Goal: Navigation & Orientation: Understand site structure

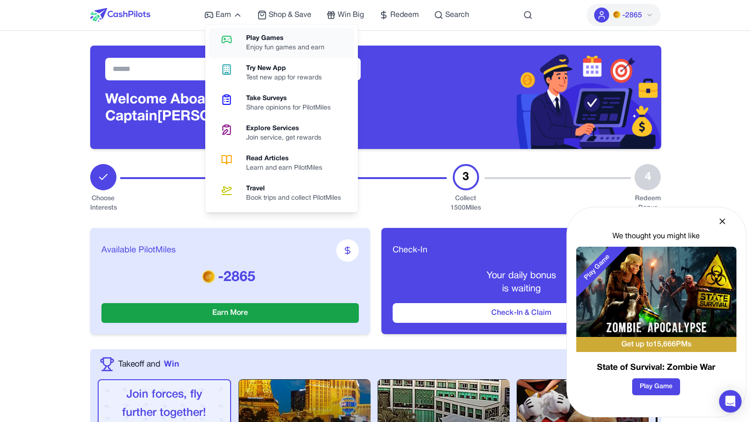
click at [231, 39] on icon at bounding box center [227, 39] width 24 height 11
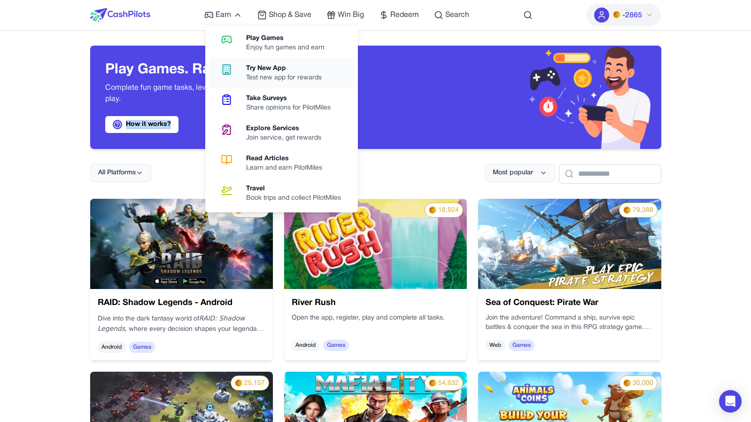
click at [226, 63] on link "Try New App Test new app for rewards" at bounding box center [281, 73] width 145 height 30
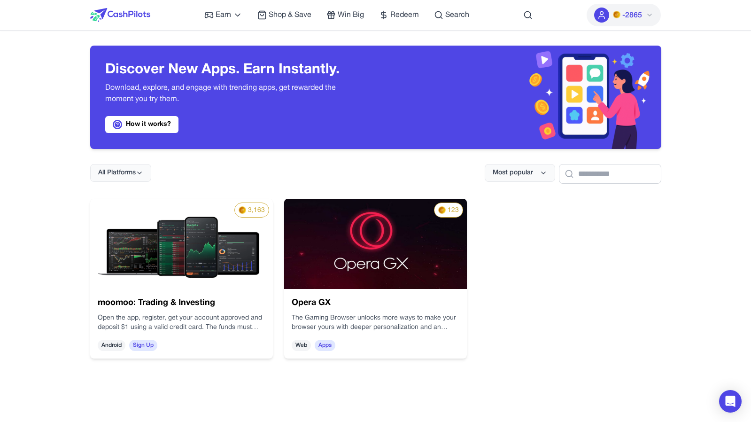
click at [215, 127] on div "How it works?" at bounding box center [232, 124] width 255 height 17
click at [196, 127] on div "How it works?" at bounding box center [232, 124] width 255 height 17
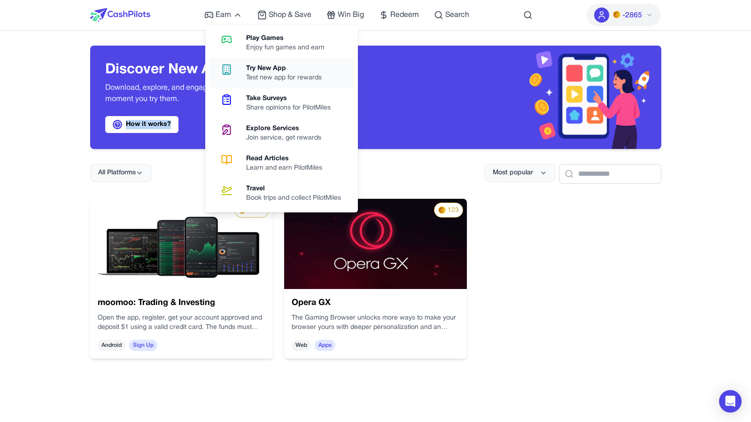
click at [250, 85] on link "Try New App Test new app for rewards" at bounding box center [281, 73] width 145 height 30
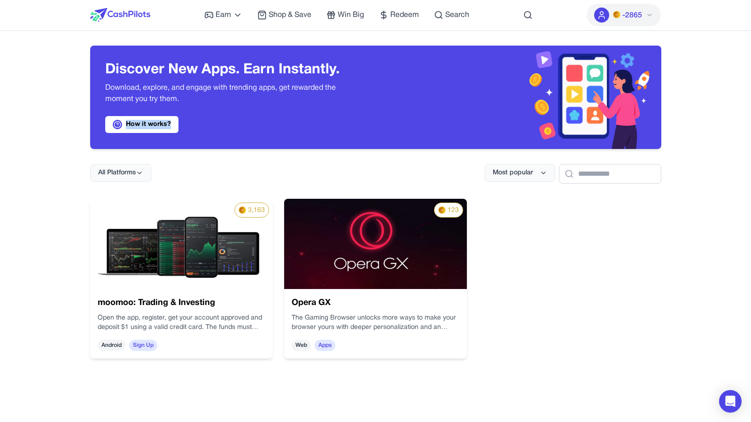
click at [250, 85] on p "Download, explore, and engage with trending apps, get rewarded the moment you t…" at bounding box center [232, 93] width 255 height 23
click at [153, 121] on link "How it works?" at bounding box center [141, 124] width 73 height 17
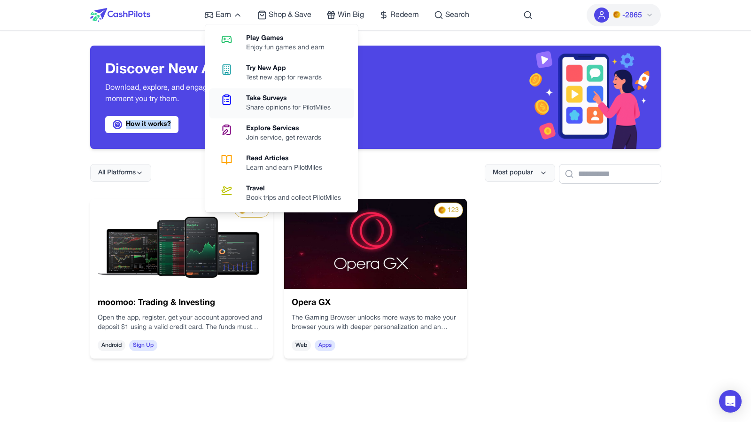
click at [246, 100] on div "Take Surveys" at bounding box center [292, 98] width 92 height 9
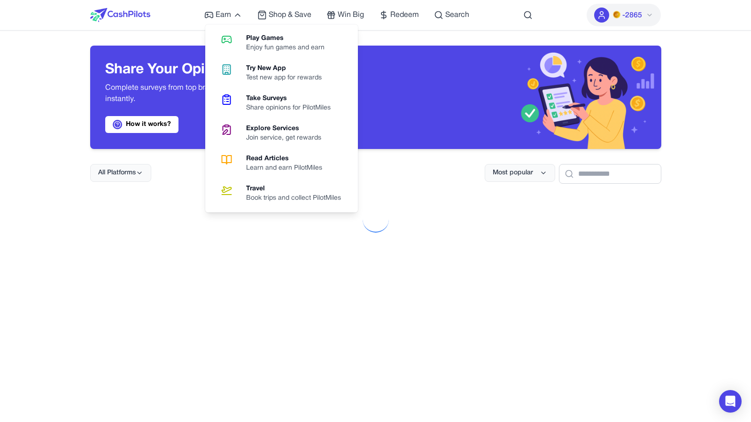
click at [176, 94] on p "Complete surveys from top brands, give your feedback, and earn PilotMiles insta…" at bounding box center [232, 93] width 255 height 23
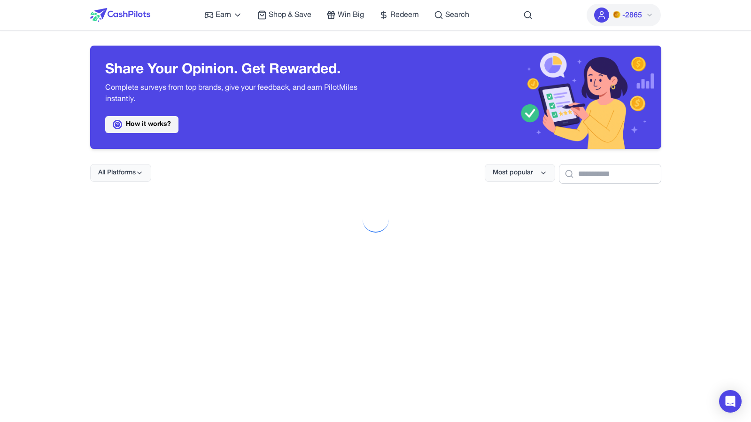
click at [164, 123] on link "How it works?" at bounding box center [141, 124] width 73 height 17
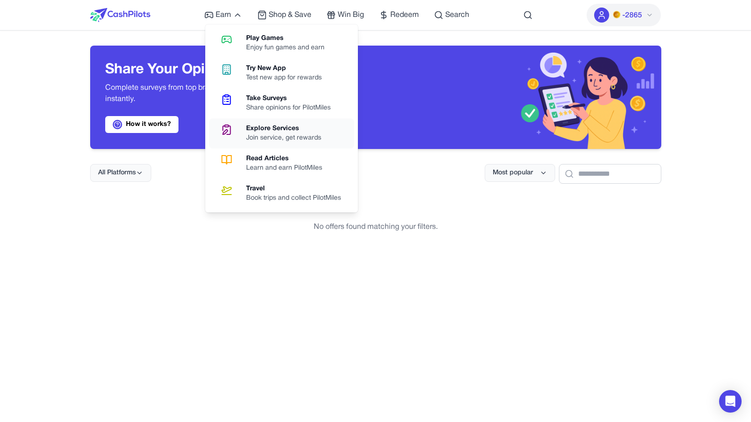
click at [258, 140] on div "Join service, get rewards" at bounding box center [287, 137] width 83 height 9
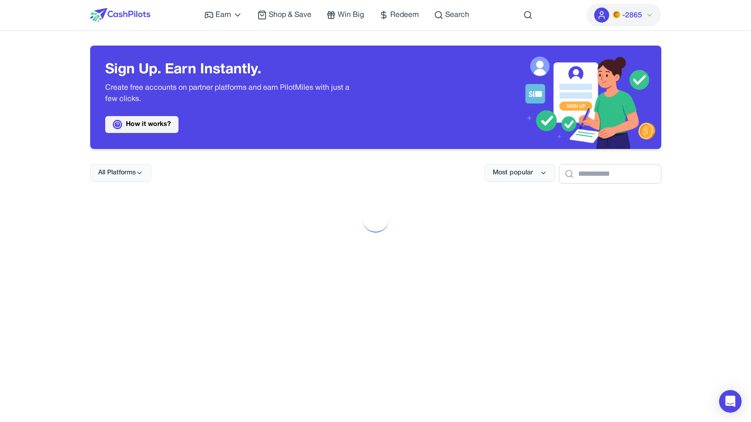
click at [170, 127] on link "How it works?" at bounding box center [141, 124] width 73 height 17
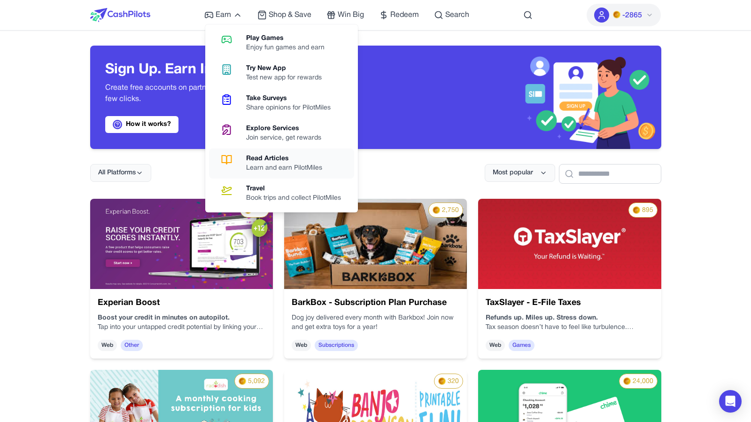
click at [257, 174] on link "Read Articles Learn and earn PilotMiles" at bounding box center [281, 163] width 145 height 30
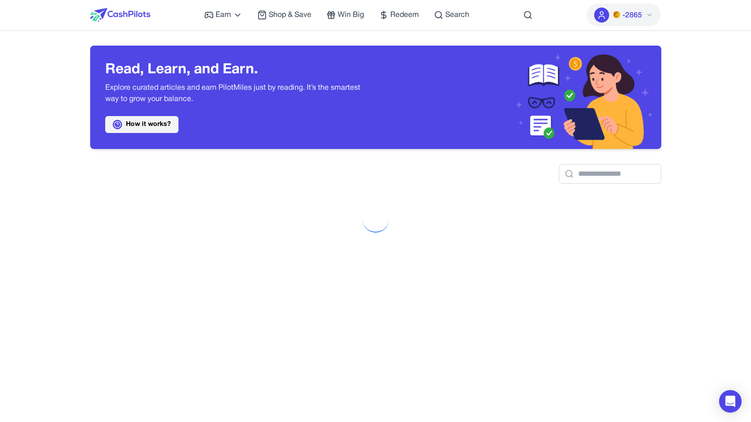
click at [168, 122] on link "How it works?" at bounding box center [141, 124] width 73 height 17
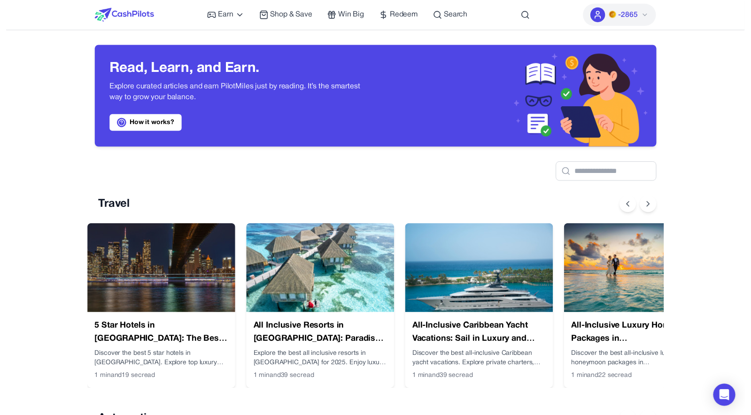
scroll to position [0, 8]
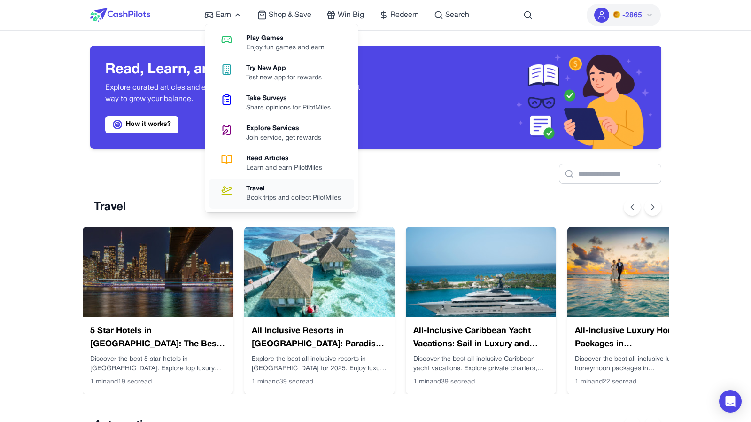
click at [263, 184] on link "Travel Book trips and collect PilotMiles" at bounding box center [281, 193] width 145 height 30
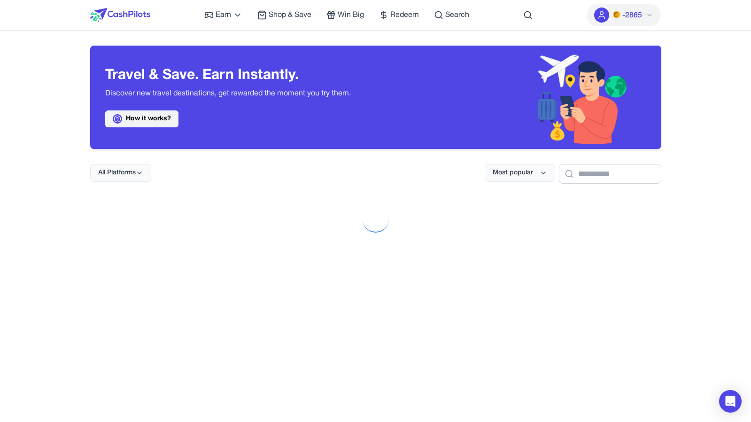
click at [155, 115] on link "How it works?" at bounding box center [141, 118] width 73 height 17
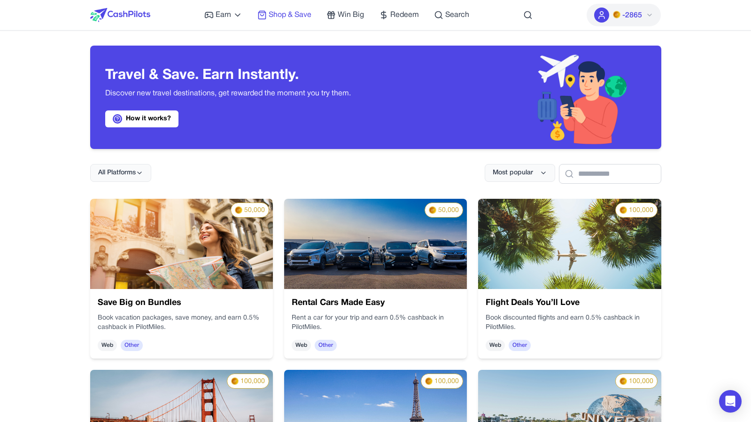
click at [279, 11] on span "Shop & Save" at bounding box center [290, 14] width 43 height 11
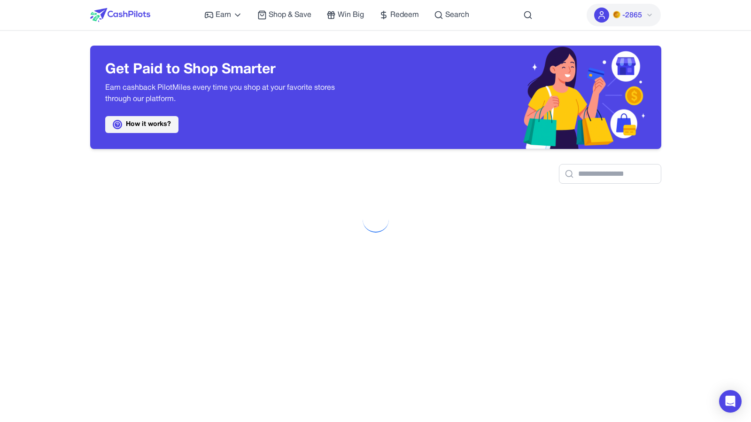
click at [164, 125] on link "How it works?" at bounding box center [141, 124] width 73 height 17
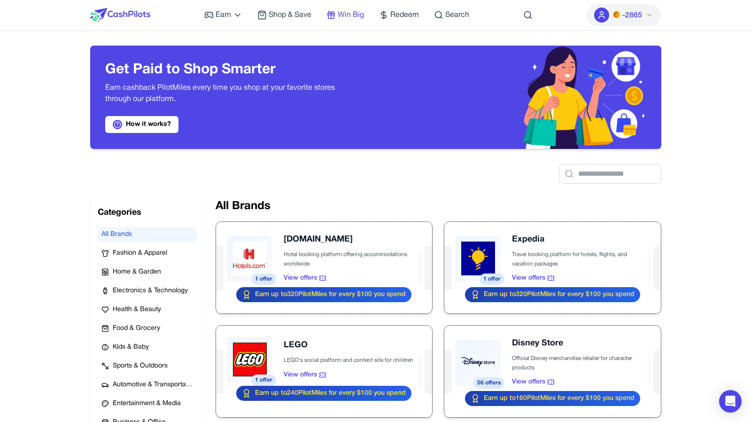
click at [342, 17] on span "Win Big" at bounding box center [351, 14] width 26 height 11
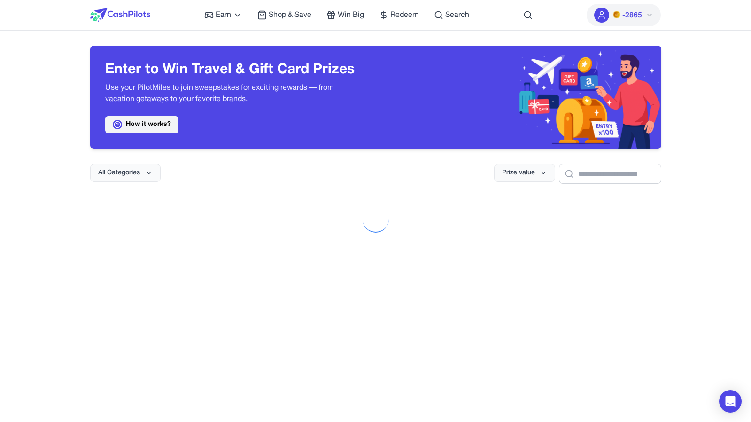
click at [169, 124] on link "How it works?" at bounding box center [141, 124] width 73 height 17
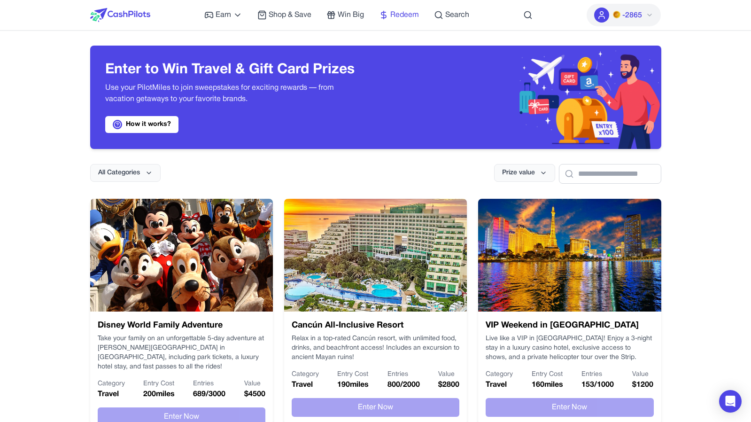
click at [398, 14] on span "Redeem" at bounding box center [404, 14] width 29 height 11
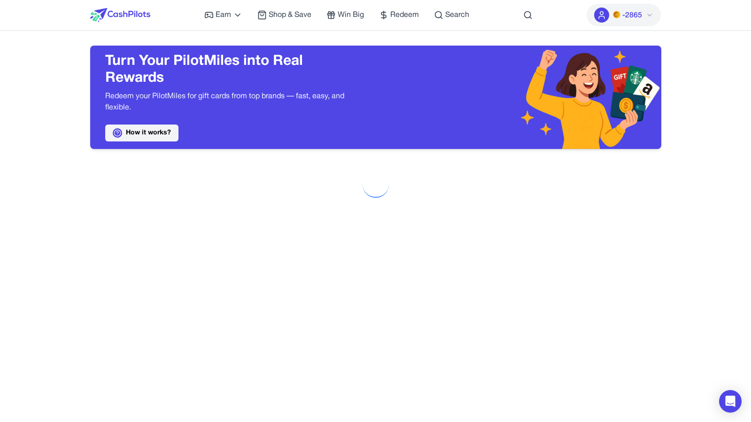
click at [168, 139] on link "How it works?" at bounding box center [141, 132] width 73 height 17
